Goal: Task Accomplishment & Management: Manage account settings

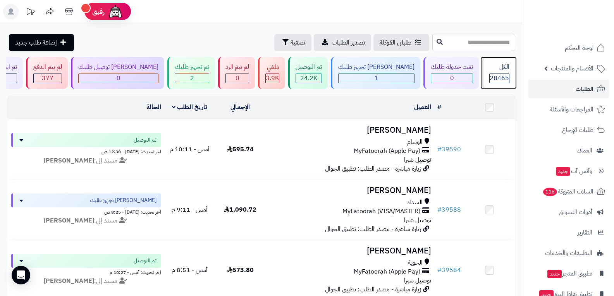
click at [506, 78] on span "28465" at bounding box center [498, 78] width 19 height 9
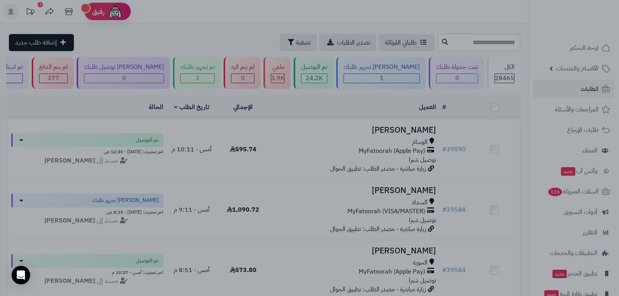
click at [498, 178] on div at bounding box center [309, 148] width 619 height 296
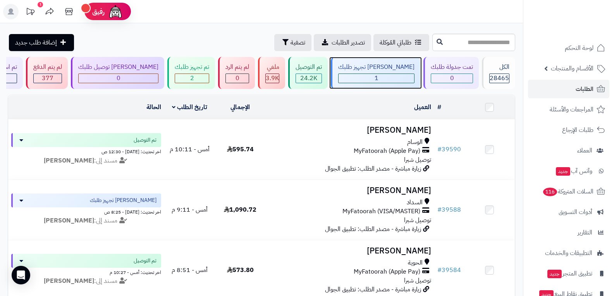
click at [393, 77] on div "1" at bounding box center [375, 78] width 75 height 9
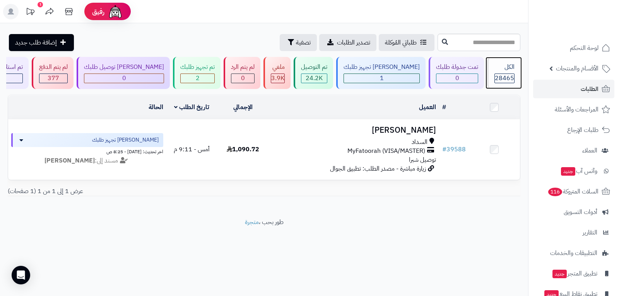
click at [503, 76] on span "28465" at bounding box center [504, 78] width 19 height 9
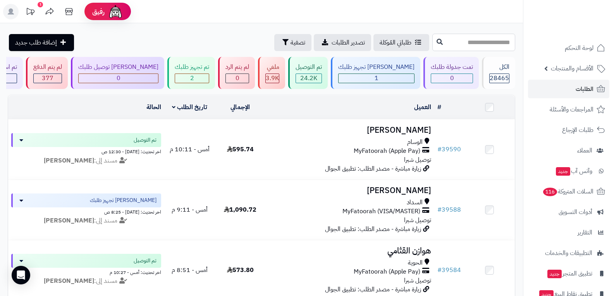
click at [466, 45] on input "text" at bounding box center [473, 42] width 83 height 17
type input "*****"
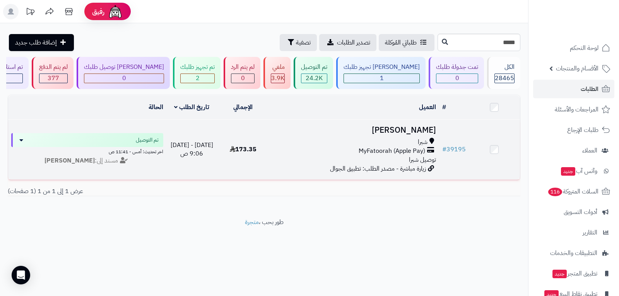
click at [422, 155] on span "توصيل شبرا" at bounding box center [422, 159] width 27 height 9
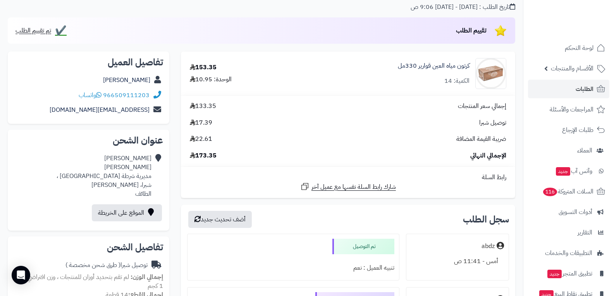
scroll to position [116, 0]
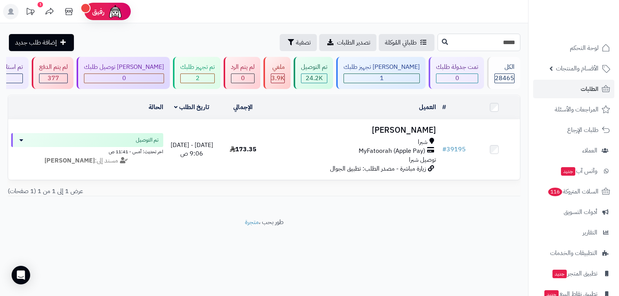
click at [483, 47] on input "*****" at bounding box center [479, 42] width 83 height 17
type input "*****"
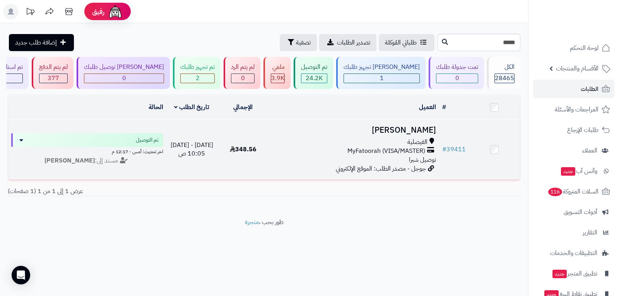
click at [407, 142] on div "الفيصلية" at bounding box center [354, 142] width 165 height 9
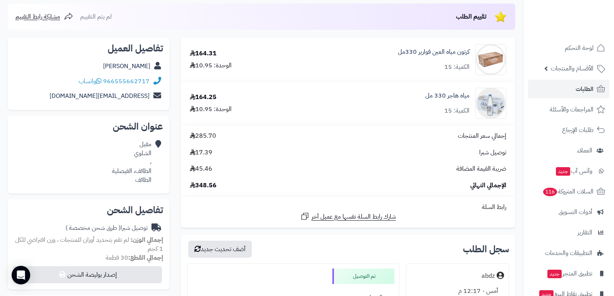
scroll to position [194, 0]
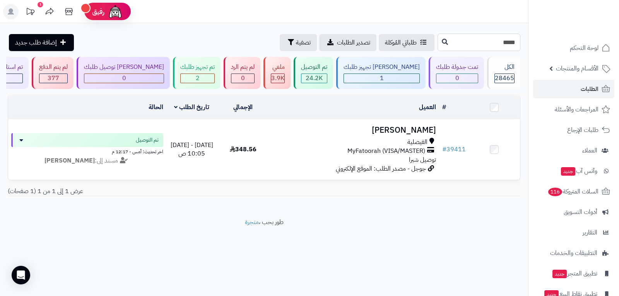
click at [476, 40] on input "*****" at bounding box center [479, 42] width 83 height 17
type input "*****"
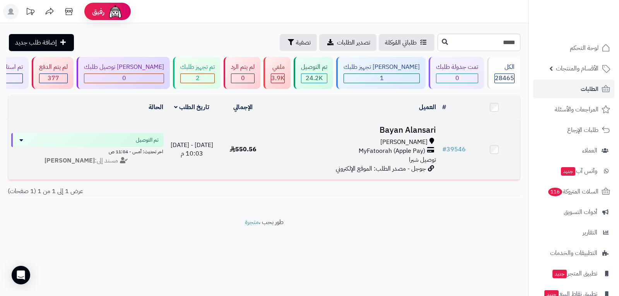
click at [399, 158] on div "[PERSON_NAME] MyFatoorah (Apple Pay) توصيل شبرا" at bounding box center [354, 151] width 165 height 27
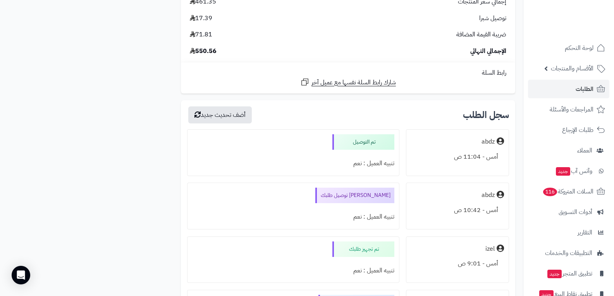
scroll to position [774, 0]
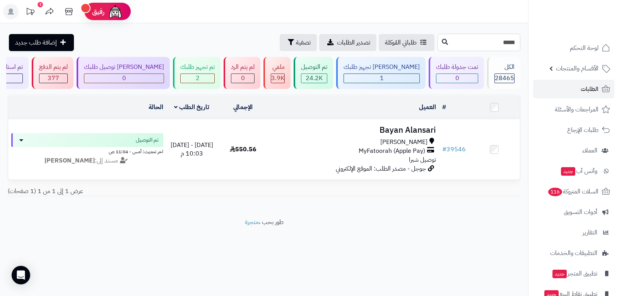
click at [491, 45] on input "*****" at bounding box center [479, 42] width 83 height 17
type input "*****"
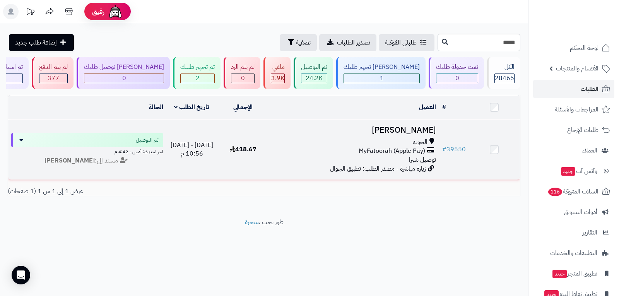
click at [413, 155] on span "توصيل شبرا" at bounding box center [422, 159] width 27 height 9
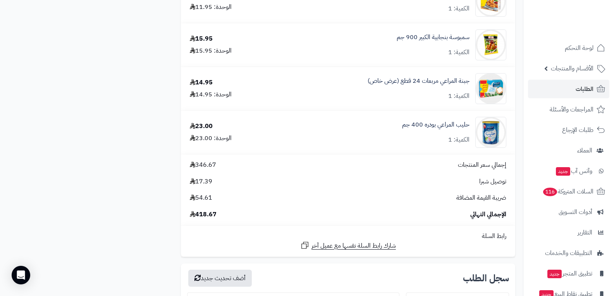
scroll to position [1239, 0]
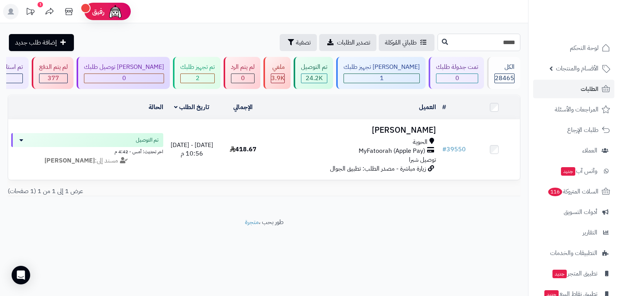
click at [489, 41] on input "*****" at bounding box center [479, 42] width 83 height 17
click at [442, 42] on icon at bounding box center [445, 41] width 6 height 6
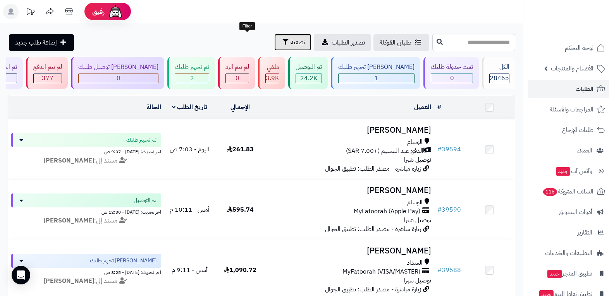
click at [290, 41] on span "تصفية" at bounding box center [297, 42] width 15 height 9
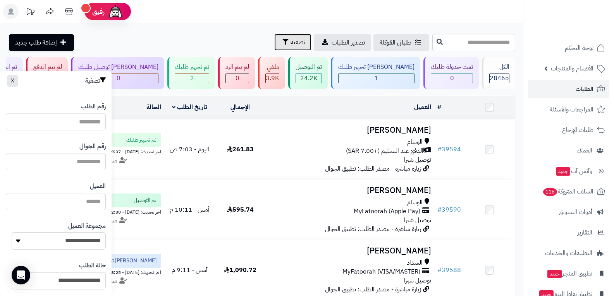
click at [290, 46] on span "تصفية" at bounding box center [297, 42] width 15 height 9
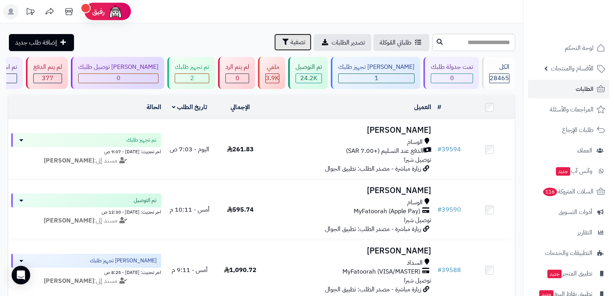
click at [290, 40] on span "تصفية" at bounding box center [297, 42] width 15 height 9
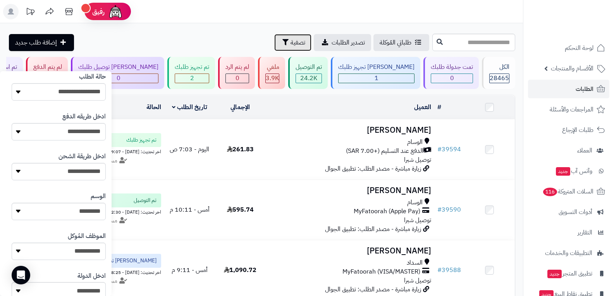
scroll to position [194, 0]
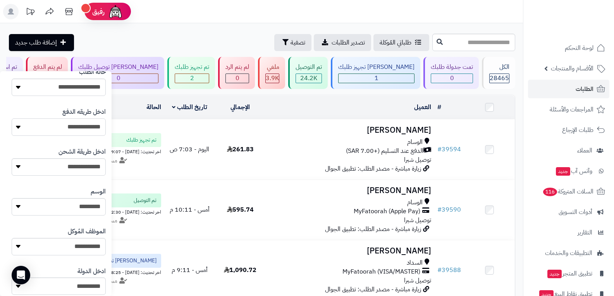
click at [89, 130] on select "**********" at bounding box center [59, 126] width 94 height 17
select select "**********"
click at [12, 118] on select "**********" at bounding box center [59, 126] width 94 height 17
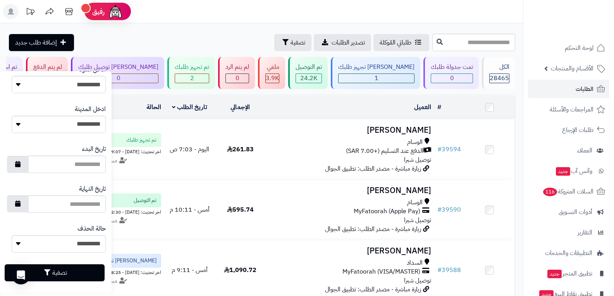
scroll to position [399, 0]
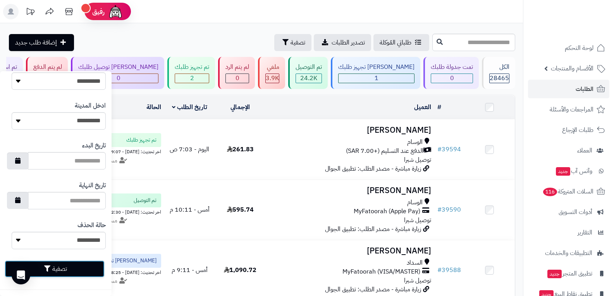
click at [71, 269] on button "تصفية" at bounding box center [55, 269] width 100 height 17
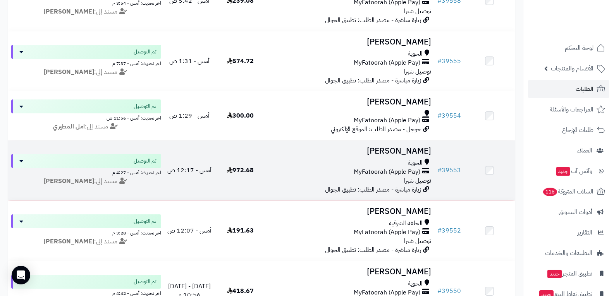
scroll to position [774, 0]
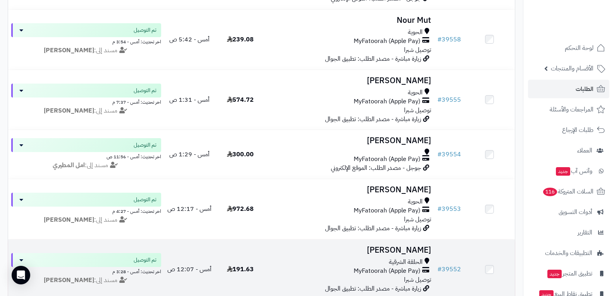
click at [337, 268] on div "MyFatoorah (Apple Pay)" at bounding box center [350, 271] width 163 height 9
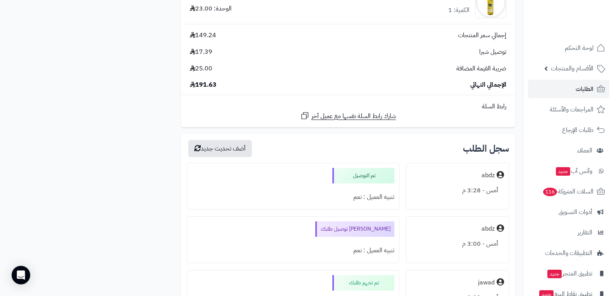
scroll to position [619, 0]
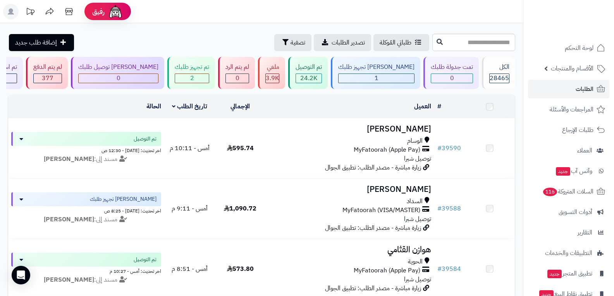
scroll to position [774, 0]
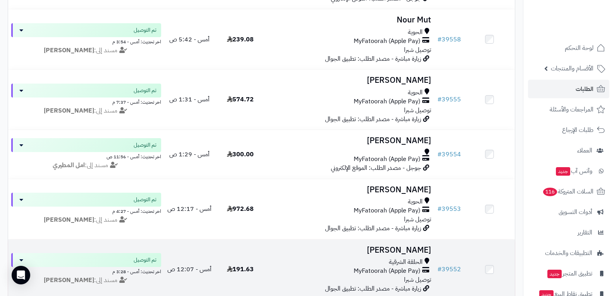
click at [396, 267] on span "MyFatoorah (Apple Pay)" at bounding box center [386, 271] width 67 height 9
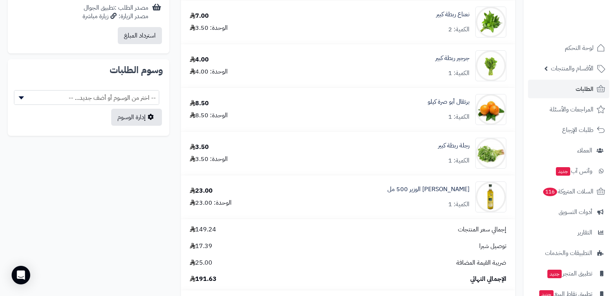
scroll to position [619, 0]
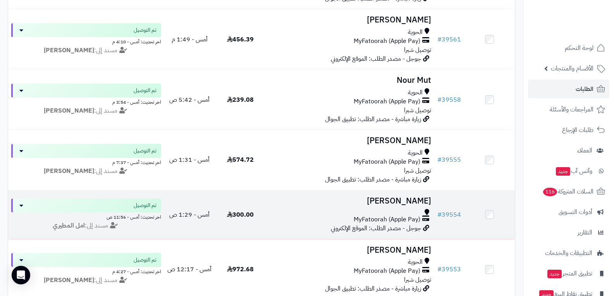
scroll to position [697, 0]
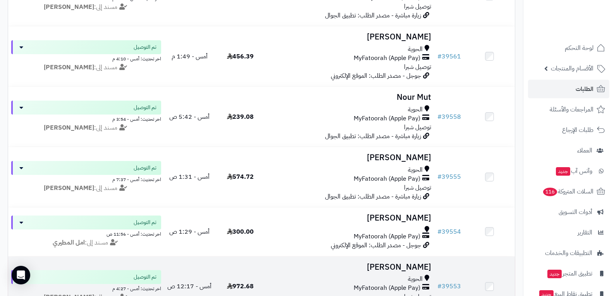
click at [410, 269] on h3 "[PERSON_NAME]" at bounding box center [350, 267] width 163 height 9
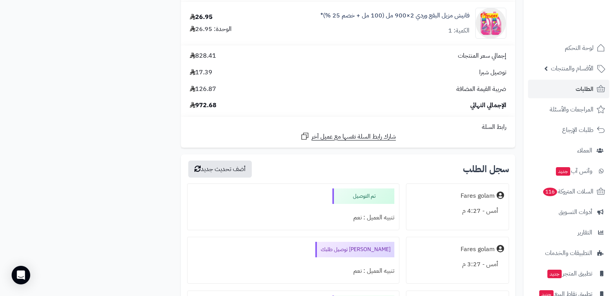
scroll to position [1781, 0]
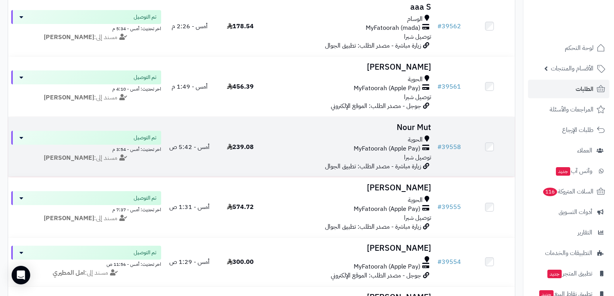
scroll to position [619, 0]
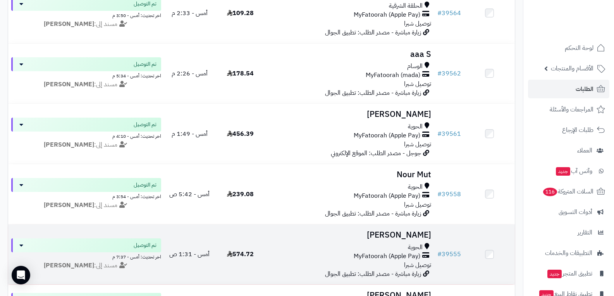
click at [406, 252] on span "MyFatoorah (Apple Pay)" at bounding box center [386, 256] width 67 height 9
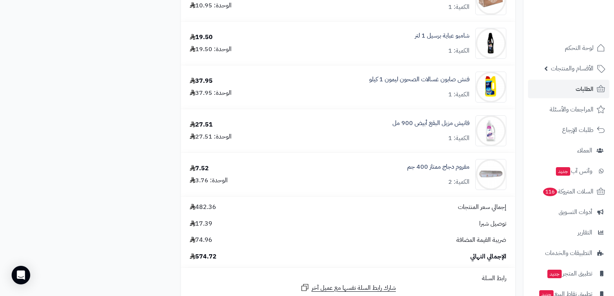
scroll to position [1084, 0]
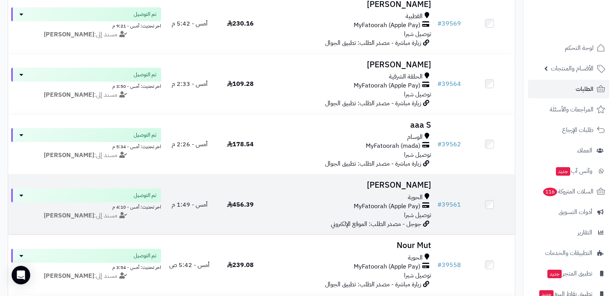
scroll to position [542, 0]
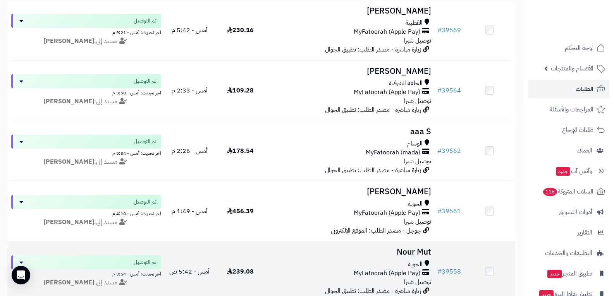
click at [405, 272] on span "MyFatoorah (Apple Pay)" at bounding box center [386, 273] width 67 height 9
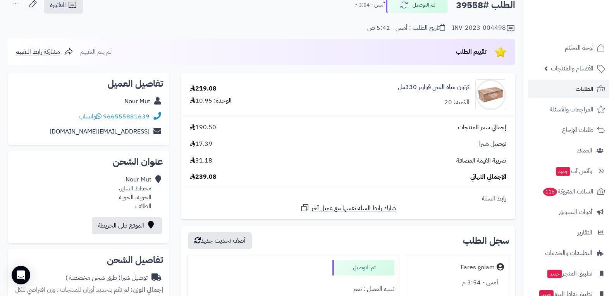
scroll to position [155, 0]
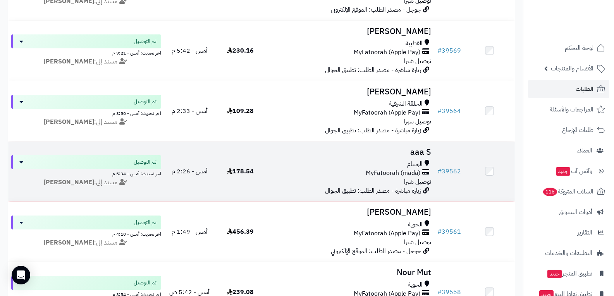
scroll to position [503, 0]
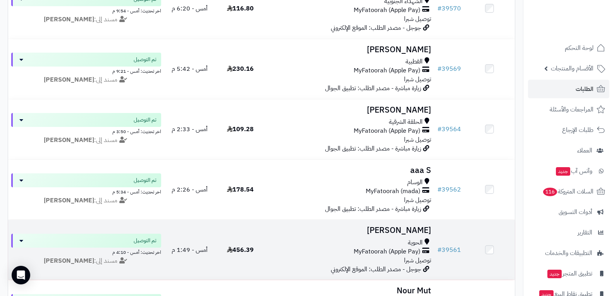
click at [394, 257] on div "الحوية MyFatoorah (Apple Pay) توصيل شبرا" at bounding box center [350, 251] width 163 height 27
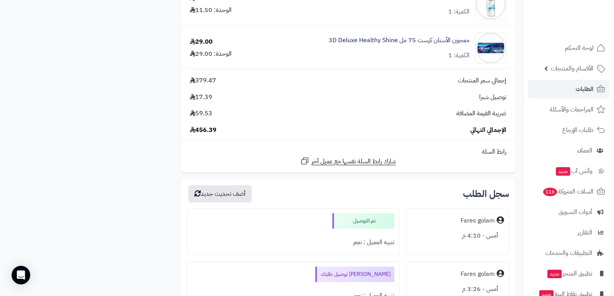
scroll to position [1006, 0]
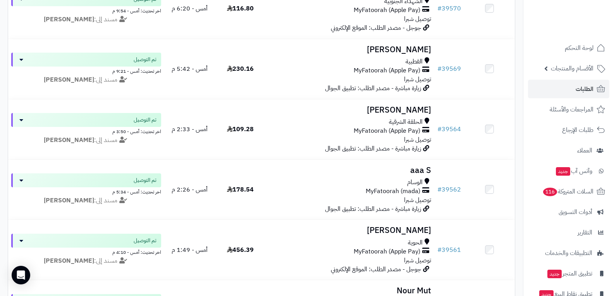
scroll to position [503, 0]
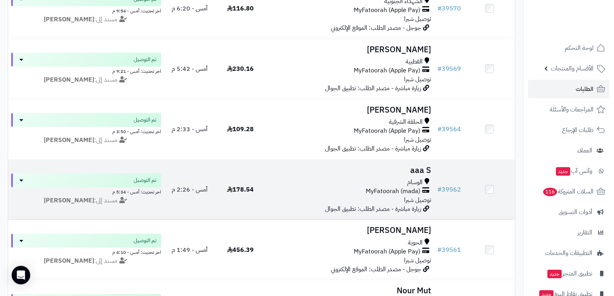
click at [372, 193] on span "MyFatoorah (mada)" at bounding box center [392, 191] width 55 height 9
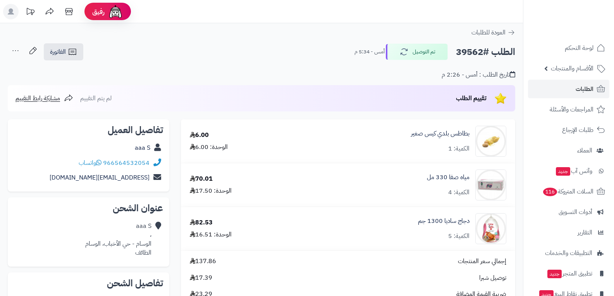
scroll to position [194, 0]
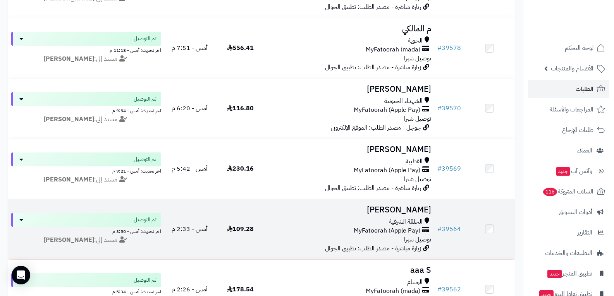
scroll to position [387, 0]
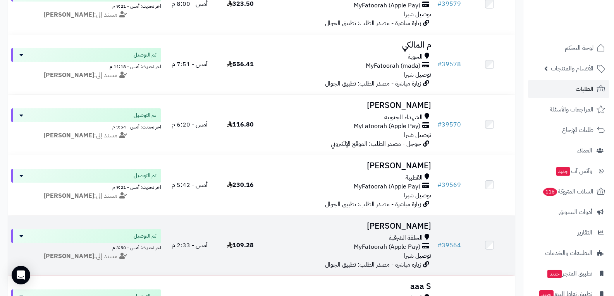
click at [349, 250] on div "MyFatoorah (Apple Pay)" at bounding box center [350, 247] width 163 height 9
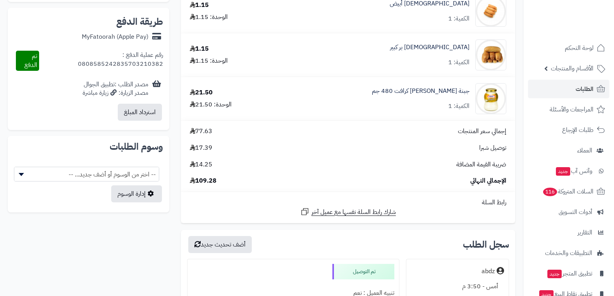
scroll to position [503, 0]
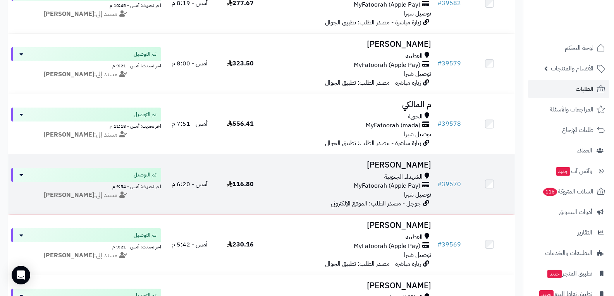
scroll to position [310, 0]
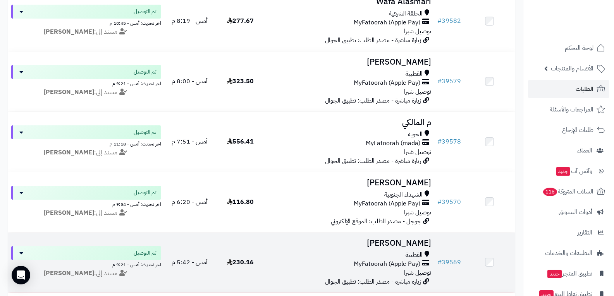
click at [364, 271] on div "القطبية MyFatoorah (Apple Pay) توصيل شبرا" at bounding box center [350, 264] width 163 height 27
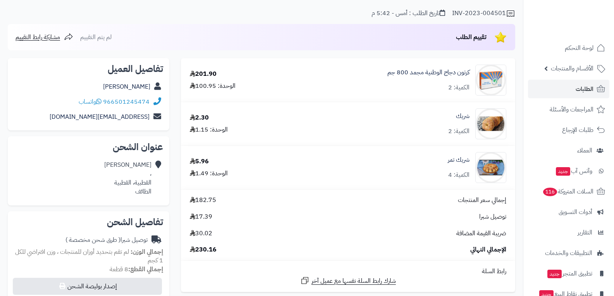
scroll to position [155, 0]
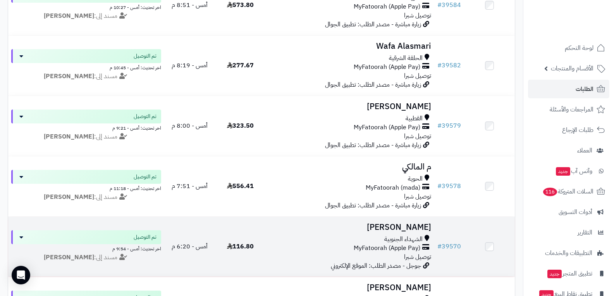
scroll to position [232, 0]
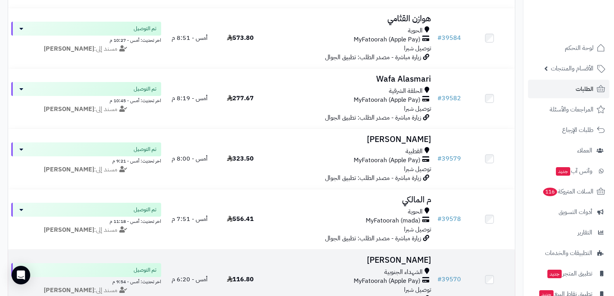
click at [378, 277] on span "MyFatoorah (Apple Pay)" at bounding box center [386, 281] width 67 height 9
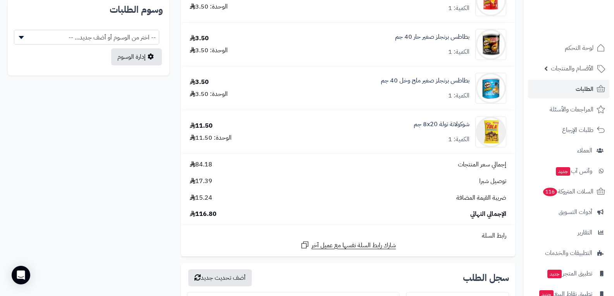
scroll to position [542, 0]
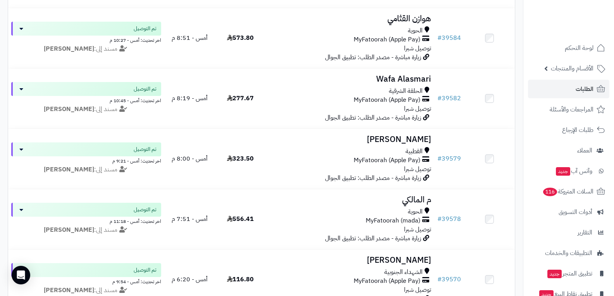
scroll to position [232, 0]
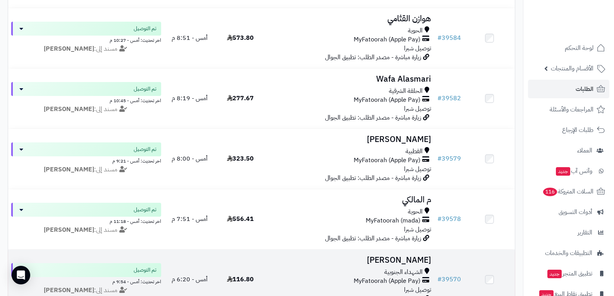
click at [381, 278] on span "MyFatoorah (Apple Pay)" at bounding box center [386, 281] width 67 height 9
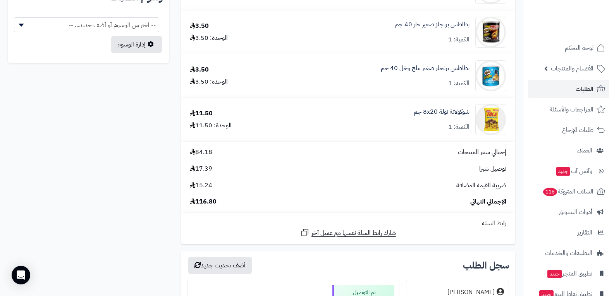
scroll to position [503, 0]
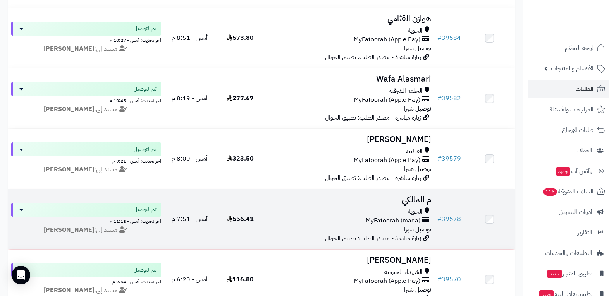
scroll to position [194, 0]
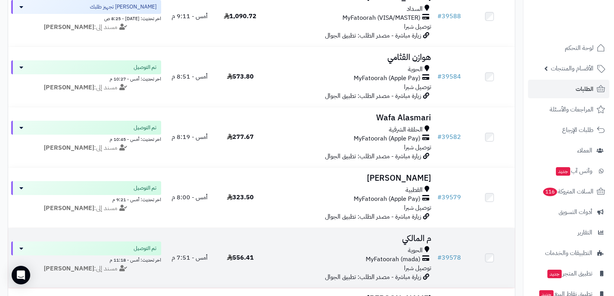
click at [387, 257] on span "MyFatoorah (mada)" at bounding box center [392, 259] width 55 height 9
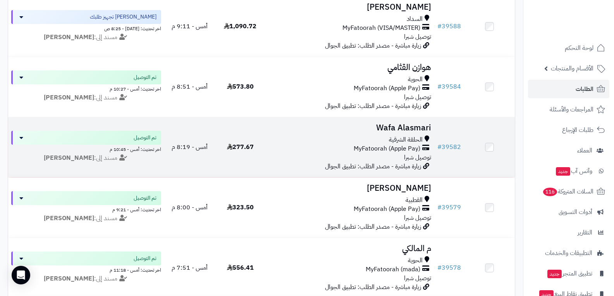
scroll to position [194, 0]
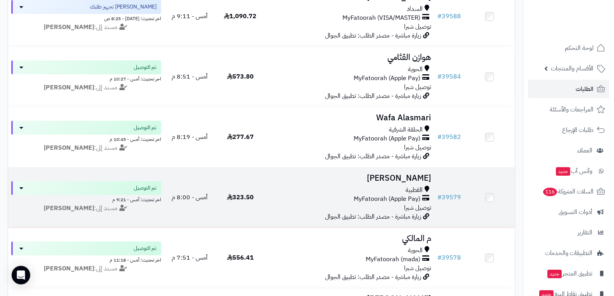
click at [398, 201] on span "MyFatoorah (Apple Pay)" at bounding box center [386, 199] width 67 height 9
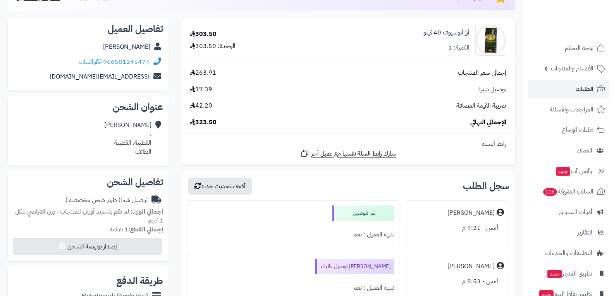
scroll to position [155, 0]
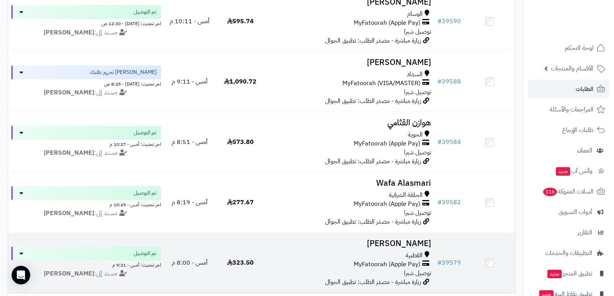
scroll to position [116, 0]
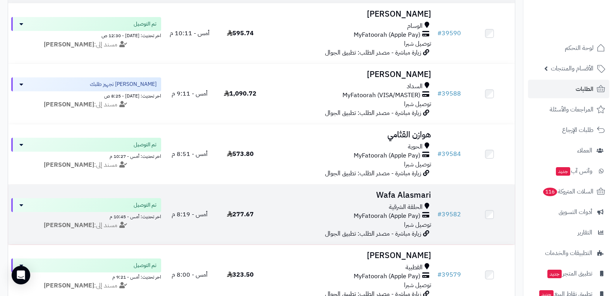
click at [375, 219] on span "MyFatoorah (Apple Pay)" at bounding box center [386, 216] width 67 height 9
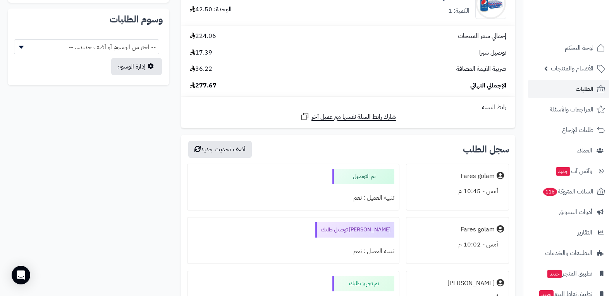
scroll to position [426, 0]
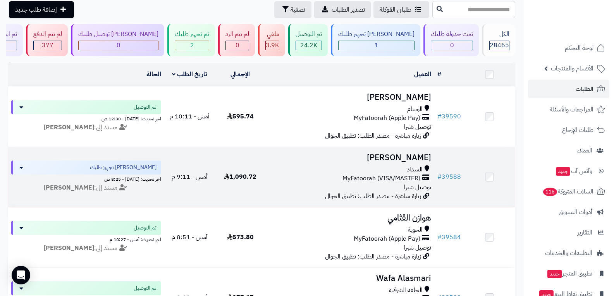
scroll to position [31, 0]
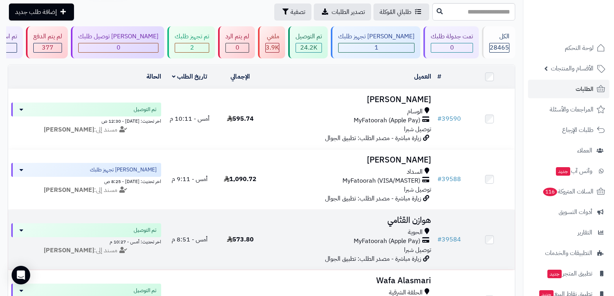
click at [378, 249] on div "الحوية MyFatoorah (Apple Pay) توصيل شبرا" at bounding box center [350, 241] width 163 height 27
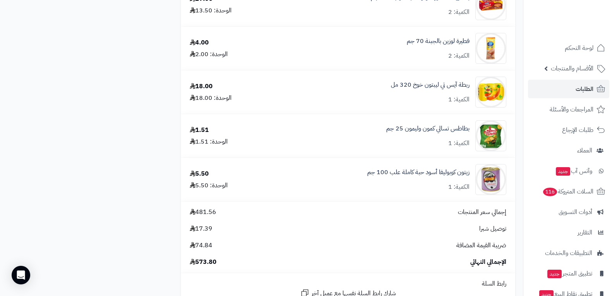
scroll to position [1432, 0]
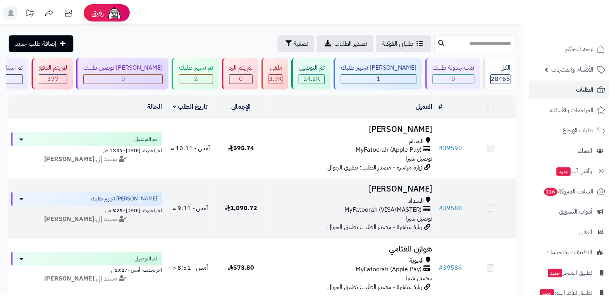
scroll to position [31, 0]
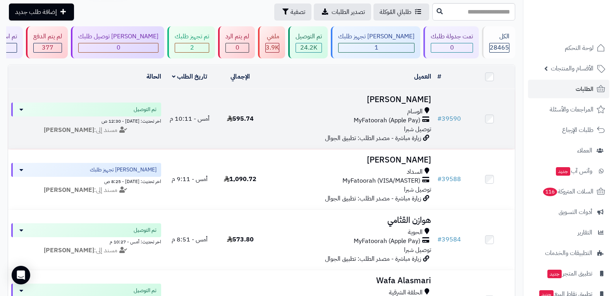
click at [305, 117] on div "MyFatoorah (Apple Pay)" at bounding box center [350, 120] width 163 height 9
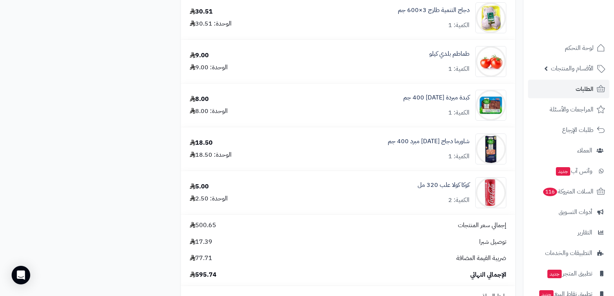
scroll to position [1703, 0]
